Goal: Task Accomplishment & Management: Use online tool/utility

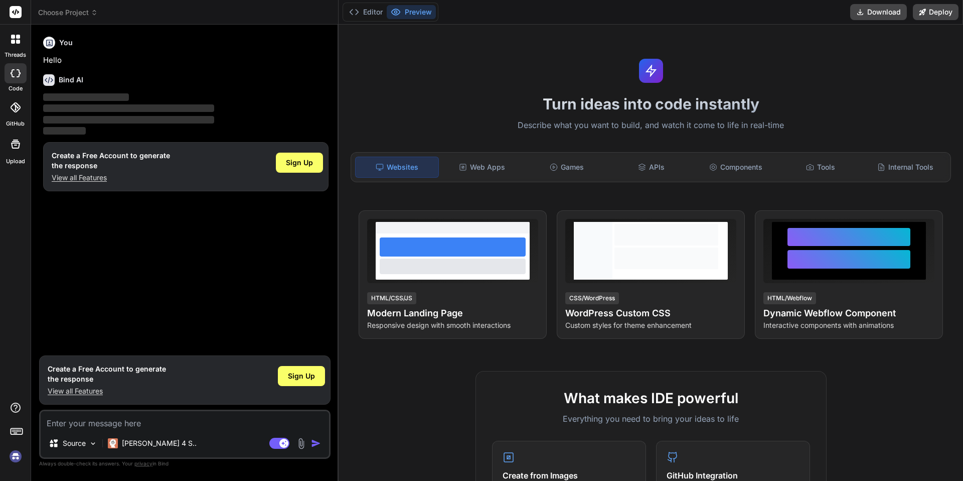
click at [15, 67] on div at bounding box center [16, 73] width 22 height 20
click at [78, 11] on span "Choose Project" at bounding box center [68, 13] width 60 height 10
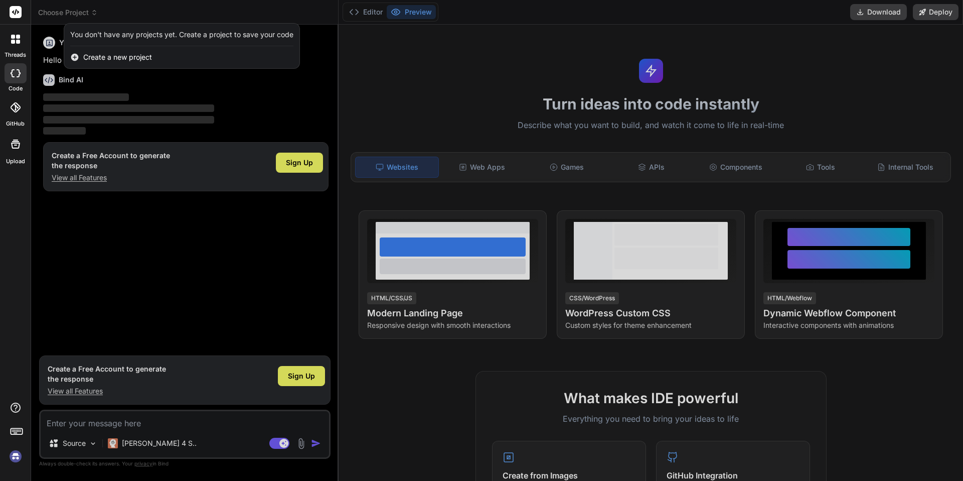
click at [78, 11] on div at bounding box center [481, 240] width 963 height 481
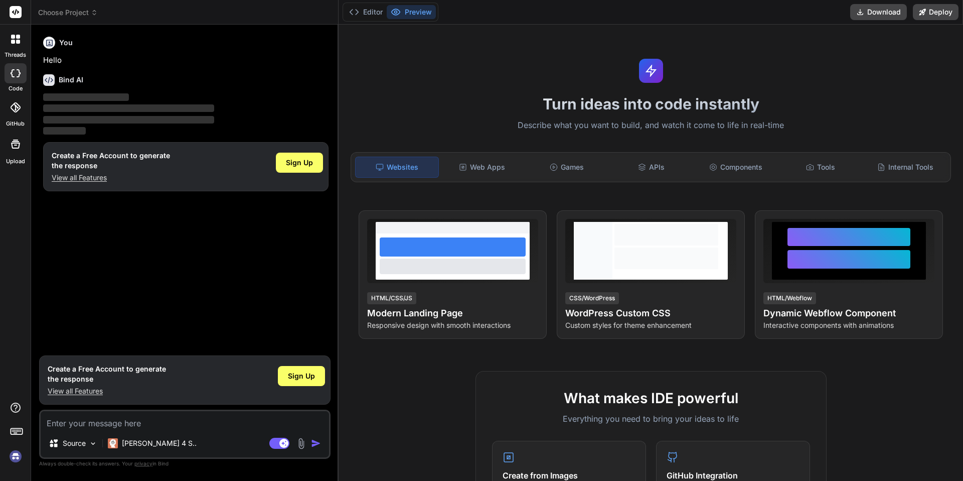
click at [15, 15] on rect at bounding box center [16, 12] width 12 height 12
type textarea "x"
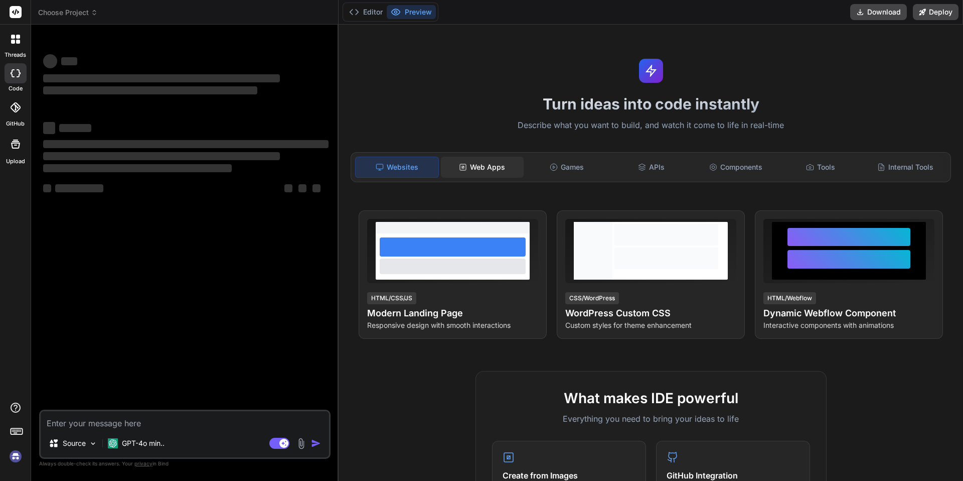
click at [482, 167] on div "Web Apps" at bounding box center [482, 167] width 83 height 21
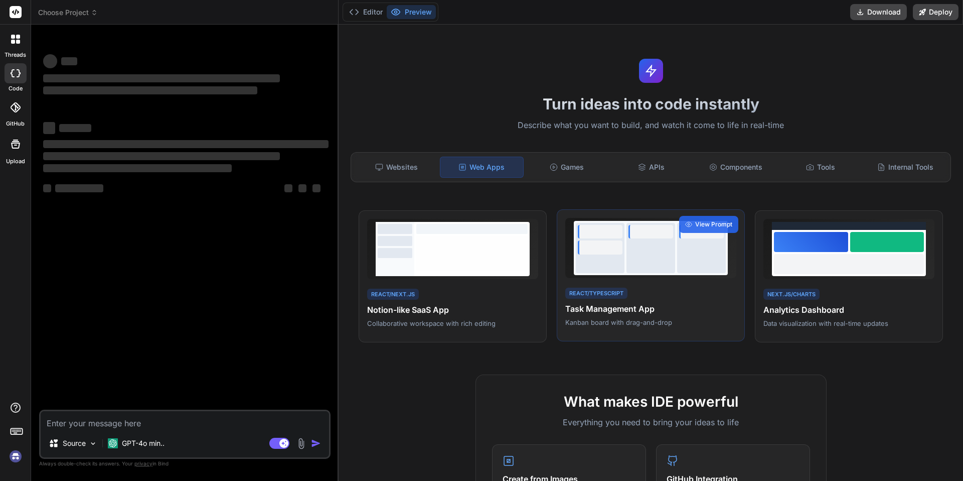
click at [598, 316] on div "React/TypeScript Task Management App Kanban board with drag-and-drop" at bounding box center [650, 306] width 171 height 41
click at [473, 93] on div "Turn ideas into code instantly Describe what you want to build, and watch it co…" at bounding box center [651, 253] width 625 height 456
type textarea "x"
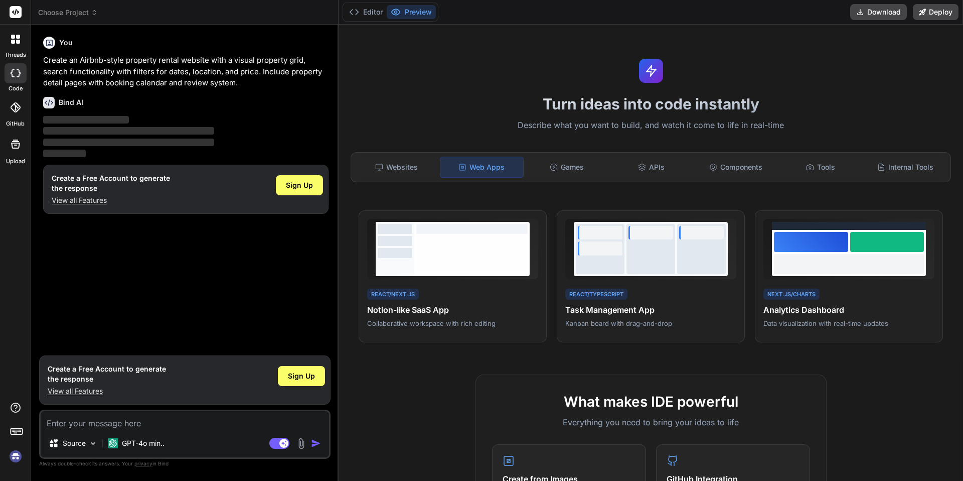
click at [87, 61] on p "Create an Airbnb-style property rental website with a visual property grid, sea…" at bounding box center [185, 72] width 285 height 34
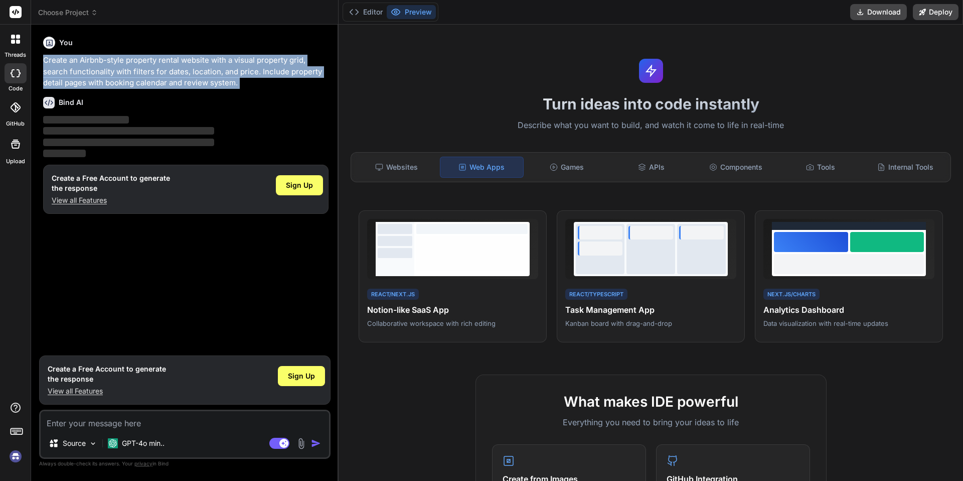
click at [87, 61] on p "Create an Airbnb-style property rental website with a visual property grid, sea…" at bounding box center [185, 72] width 285 height 34
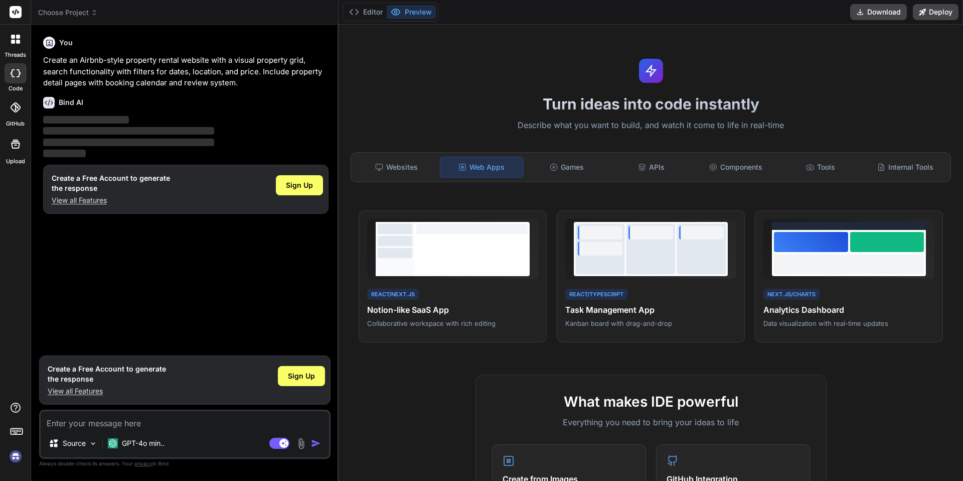
click at [87, 61] on p "Create an Airbnb-style property rental website with a visual property grid, sea…" at bounding box center [185, 72] width 285 height 34
click at [461, 127] on p "Describe what you want to build, and watch it come to life in real-time" at bounding box center [651, 125] width 613 height 13
click at [15, 12] on icon at bounding box center [16, 12] width 8 height 6
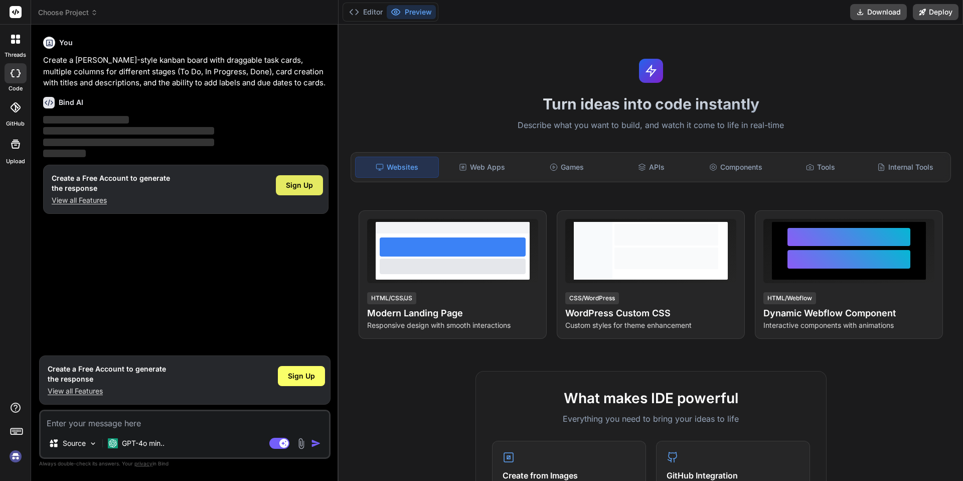
click at [301, 185] on span "Sign Up" at bounding box center [299, 185] width 27 height 10
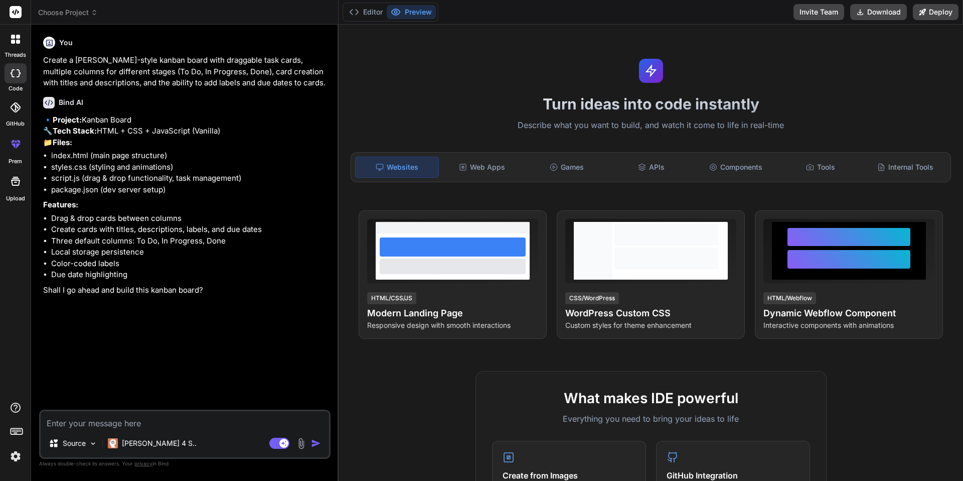
type textarea "x"
click at [127, 415] on textarea at bounding box center [185, 420] width 289 height 18
type textarea "y"
type textarea "x"
type textarea "ye"
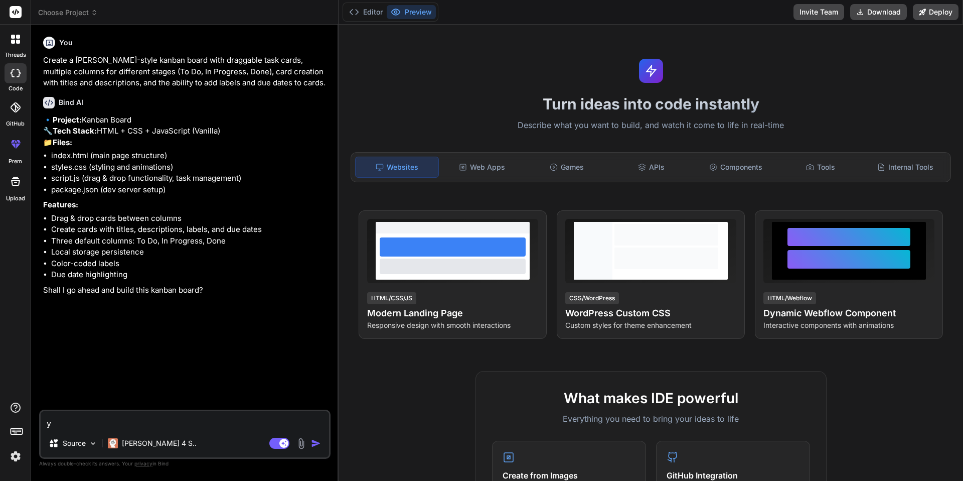
type textarea "x"
type textarea "yes"
type textarea "x"
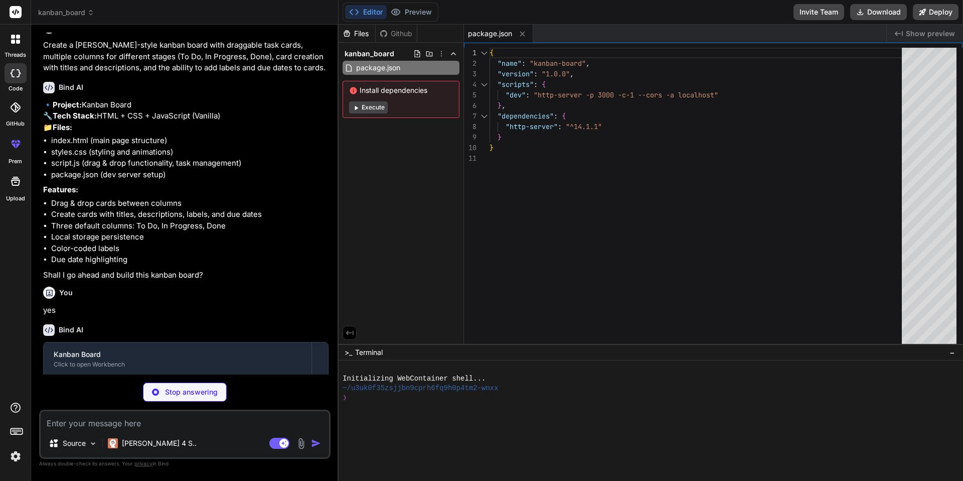
type textarea "x"
type textarea "</div> </div> <script src="script.js"></script> </body> </html>"
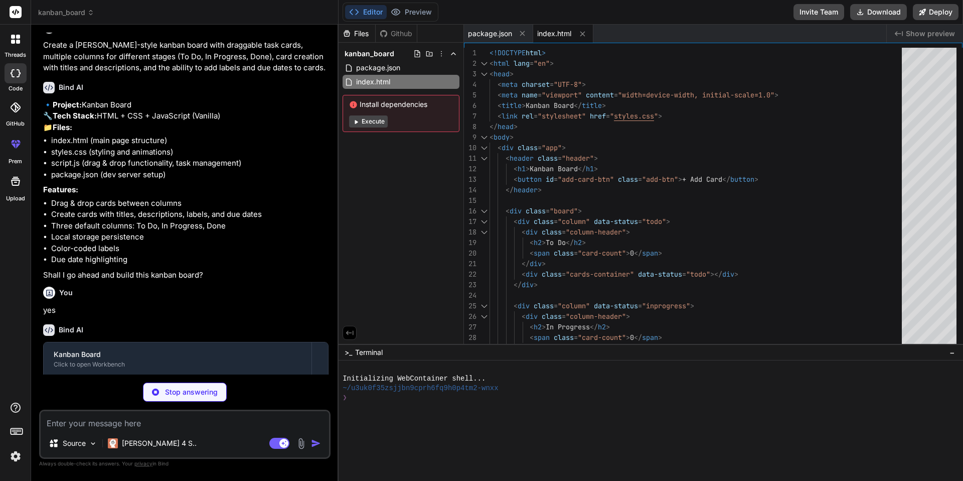
scroll to position [100, 0]
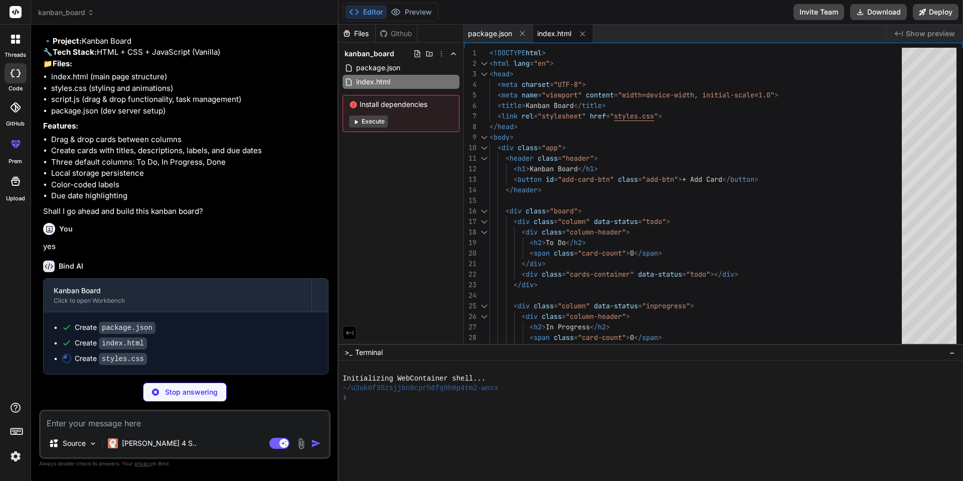
type textarea "x"
type textarea "gap: 15px; text-align: center; } .modal-content { margin: 10% auto; width: 95%;…"
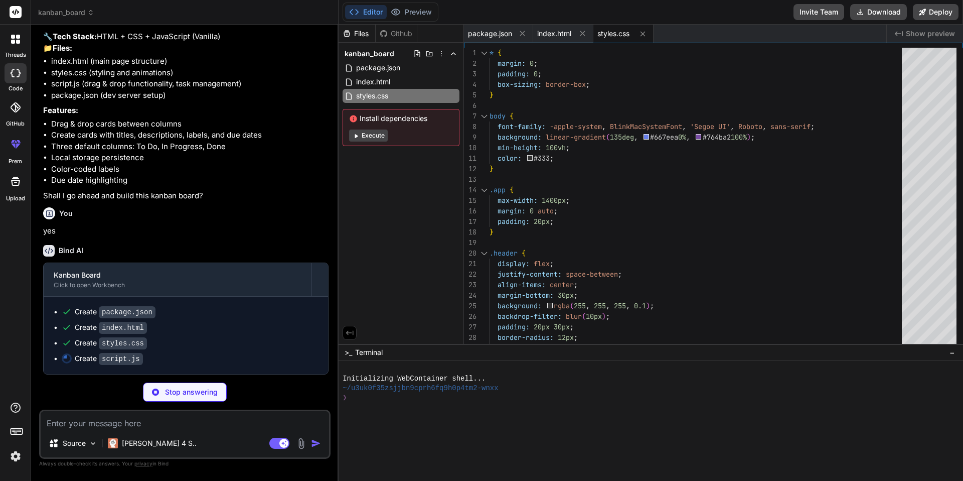
type textarea "x"
type textarea "kanban.renderCards(); kanban.updateCardCounts(); }"
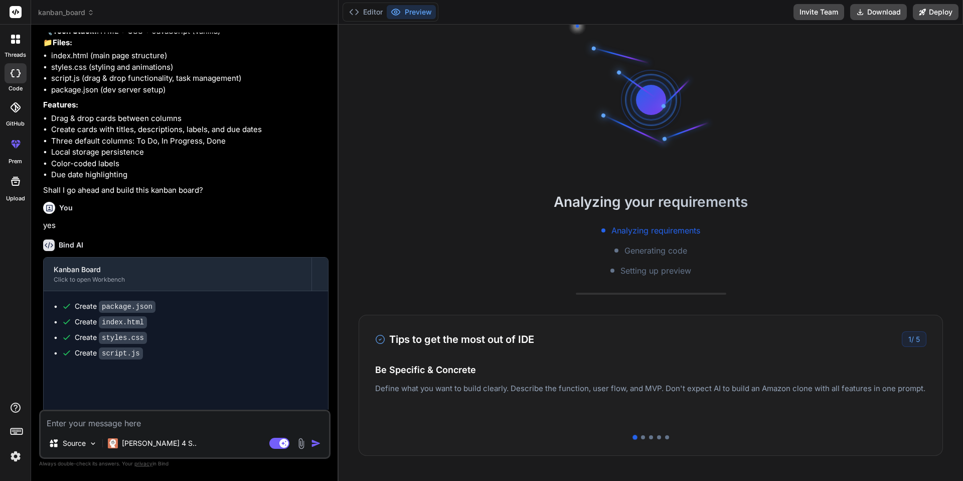
type textarea "x"
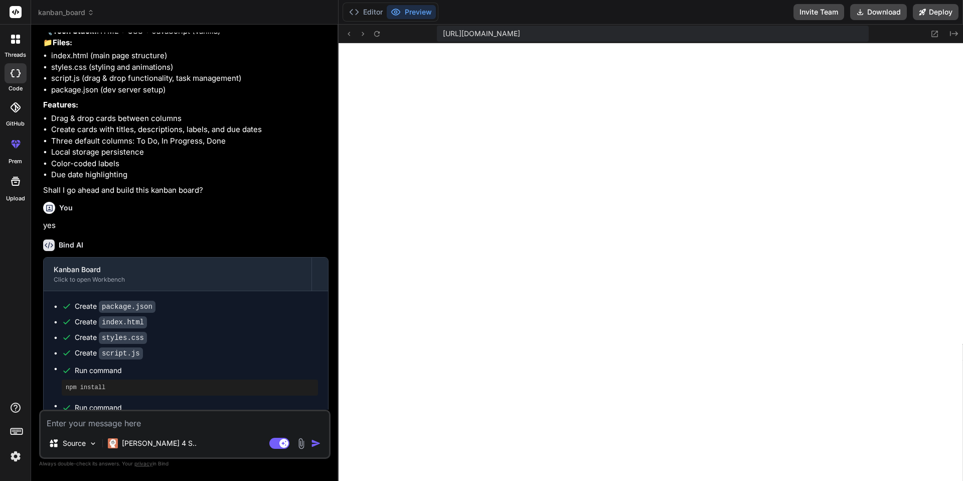
scroll to position [357, 0]
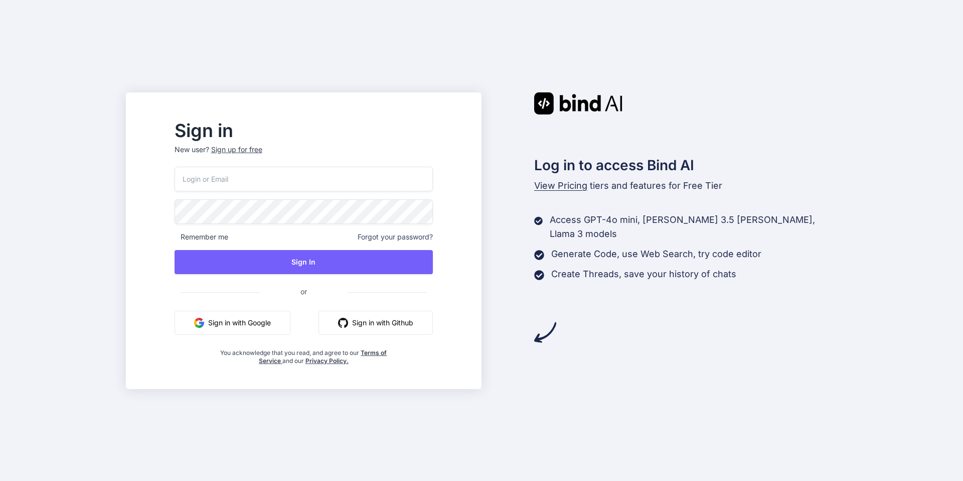
click at [254, 321] on button "Sign in with Google" at bounding box center [233, 323] width 116 height 24
